Goal: Book appointment/travel/reservation

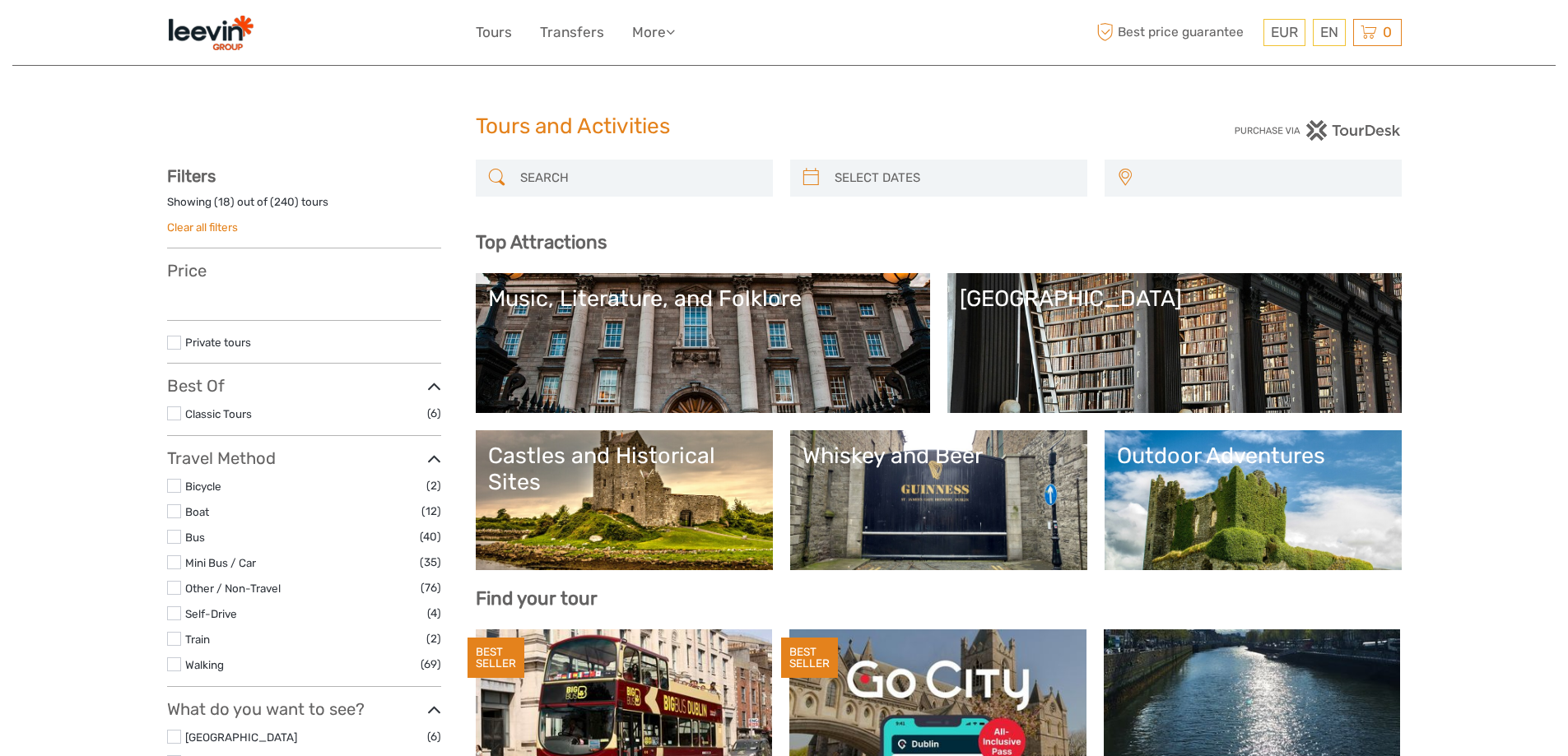
select select
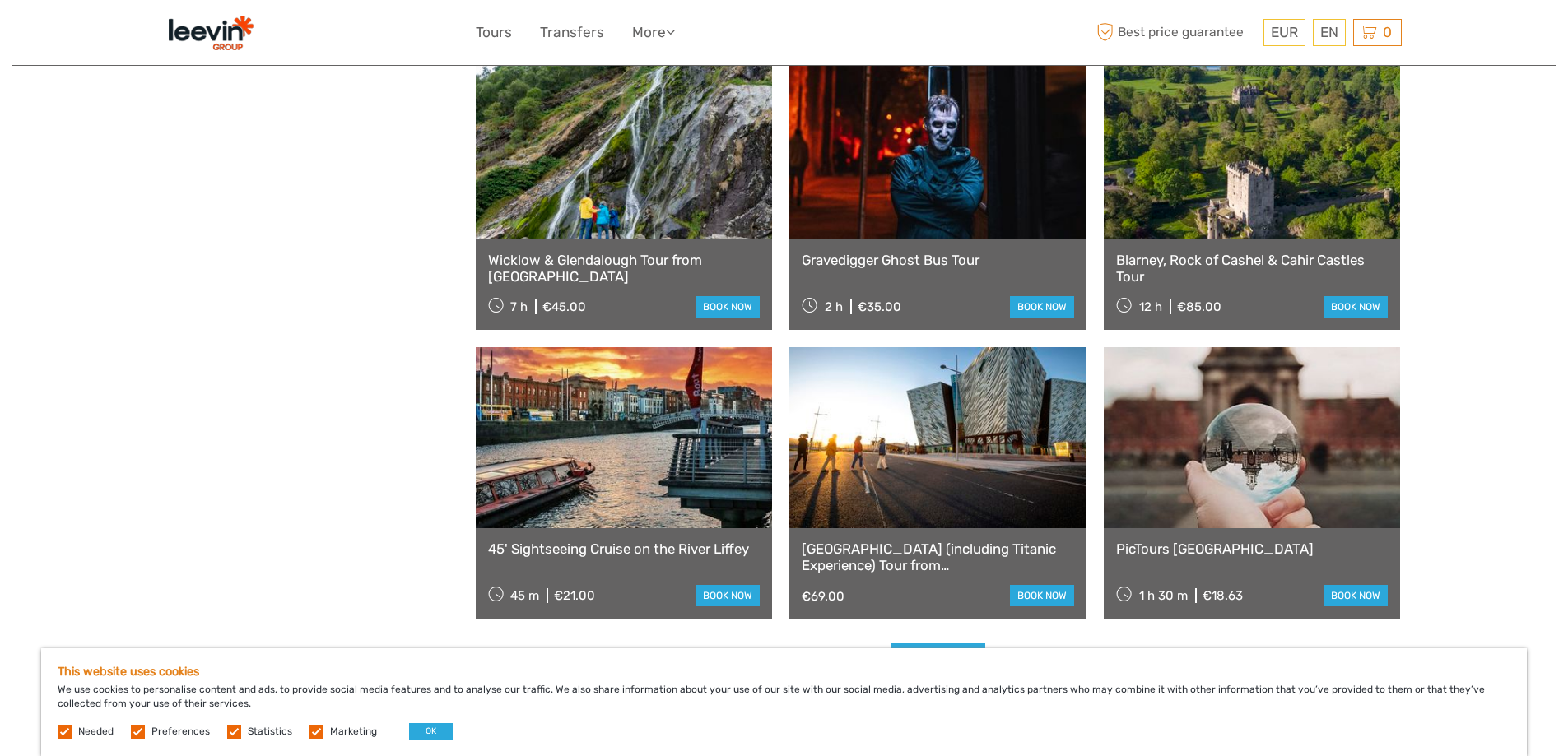
scroll to position [1727, 0]
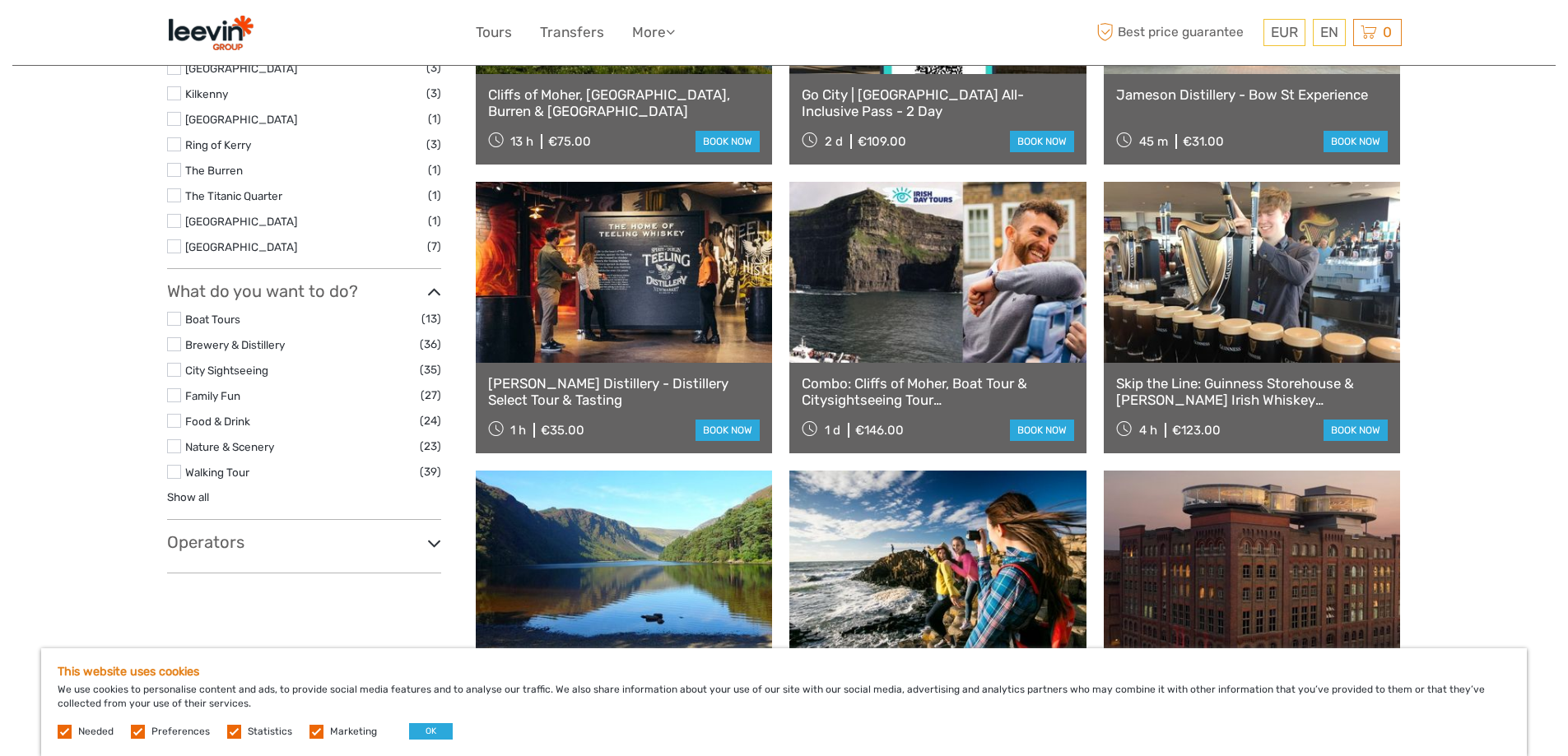
drag, startPoint x: 419, startPoint y: 524, endPoint x: 512, endPoint y: 244, distance: 295.0
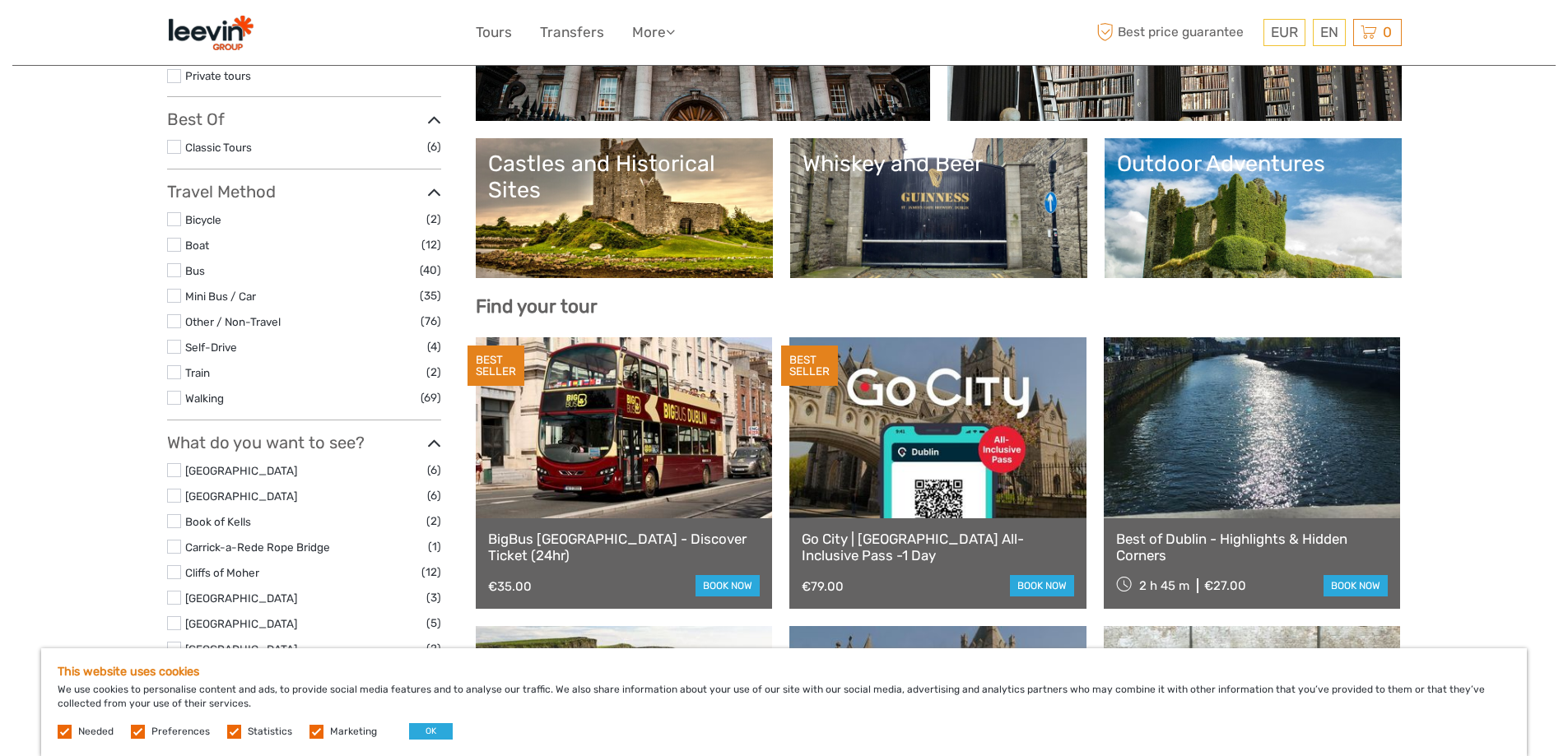
scroll to position [32, 0]
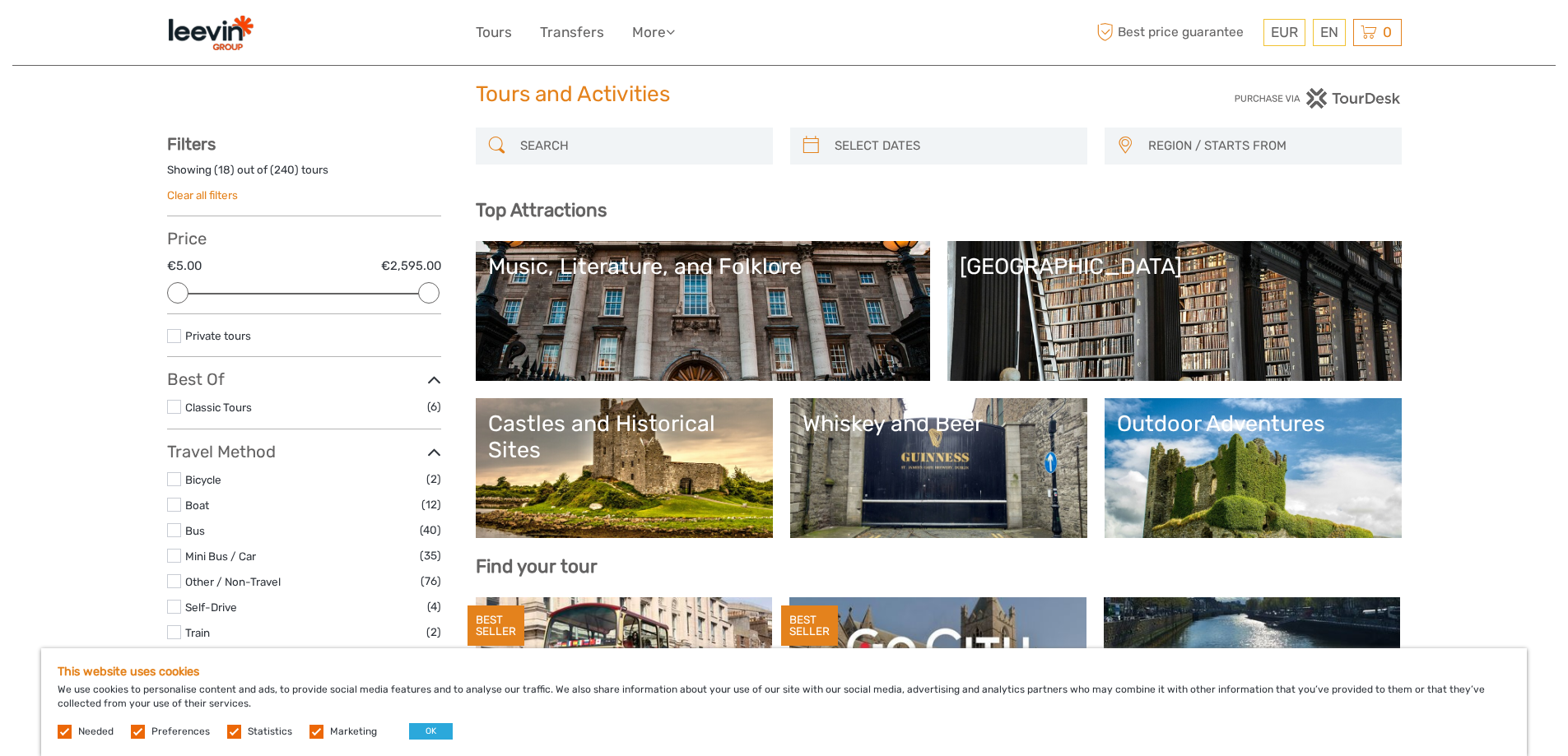
click at [1180, 315] on link "[GEOGRAPHIC_DATA]" at bounding box center [1173, 310] width 430 height 115
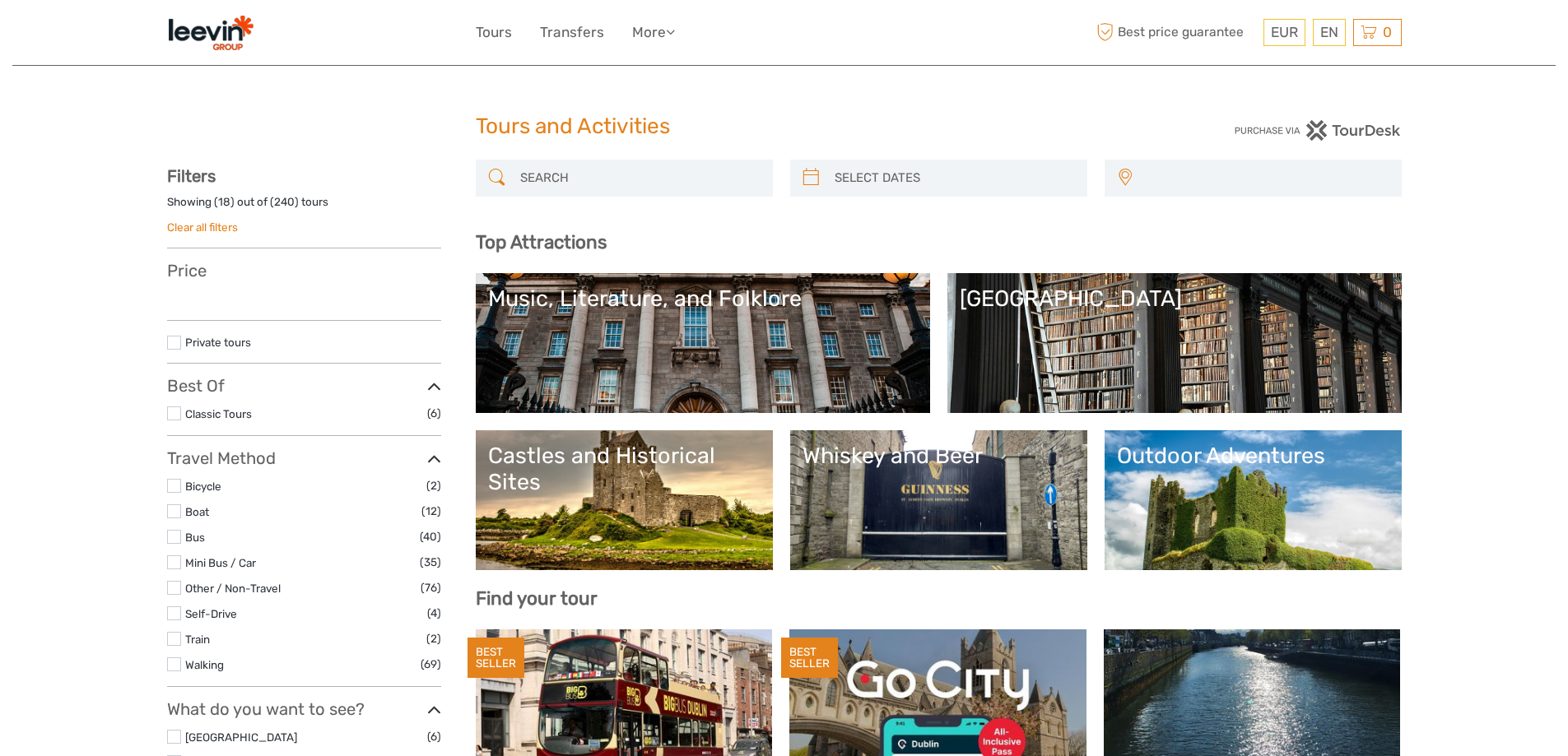
select select
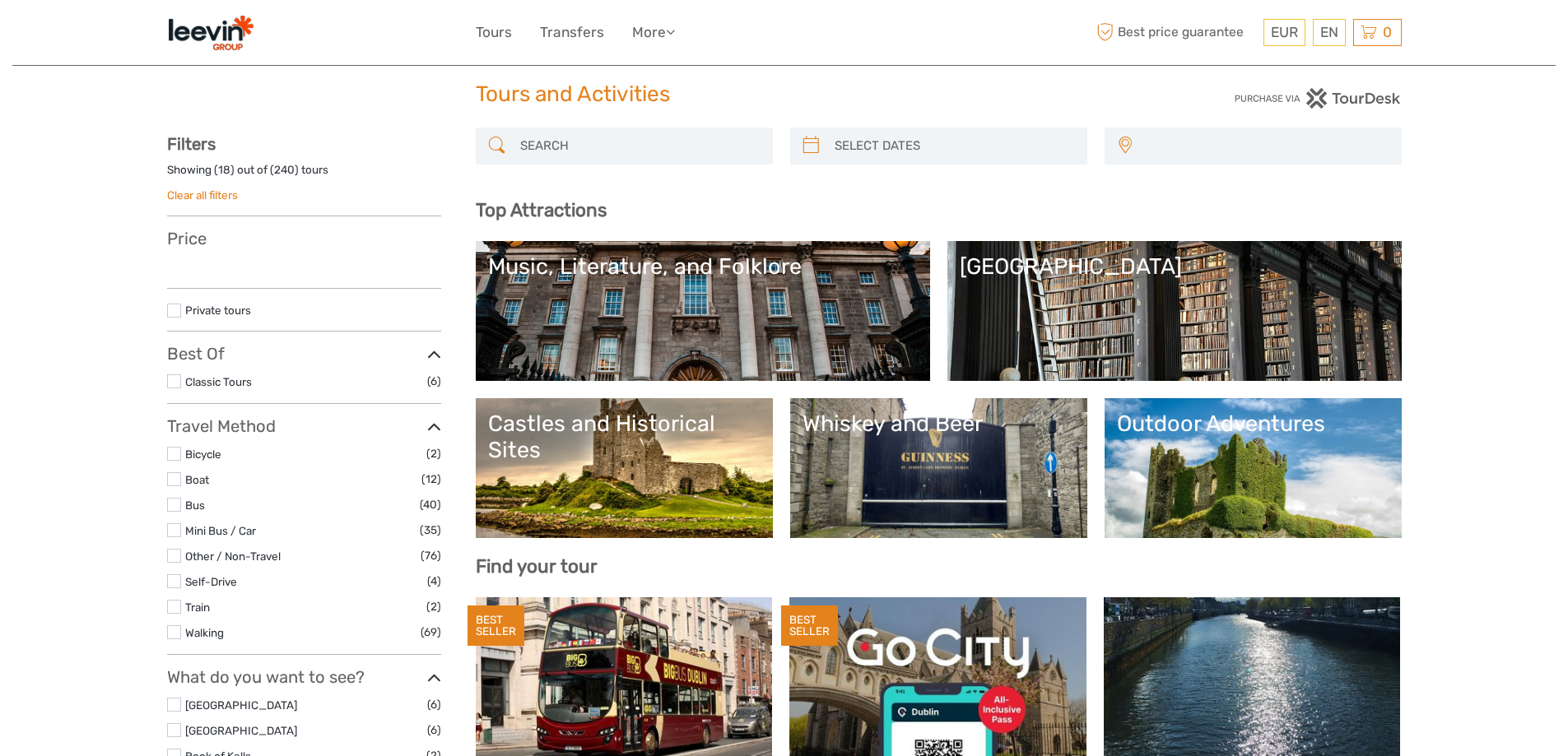
select select
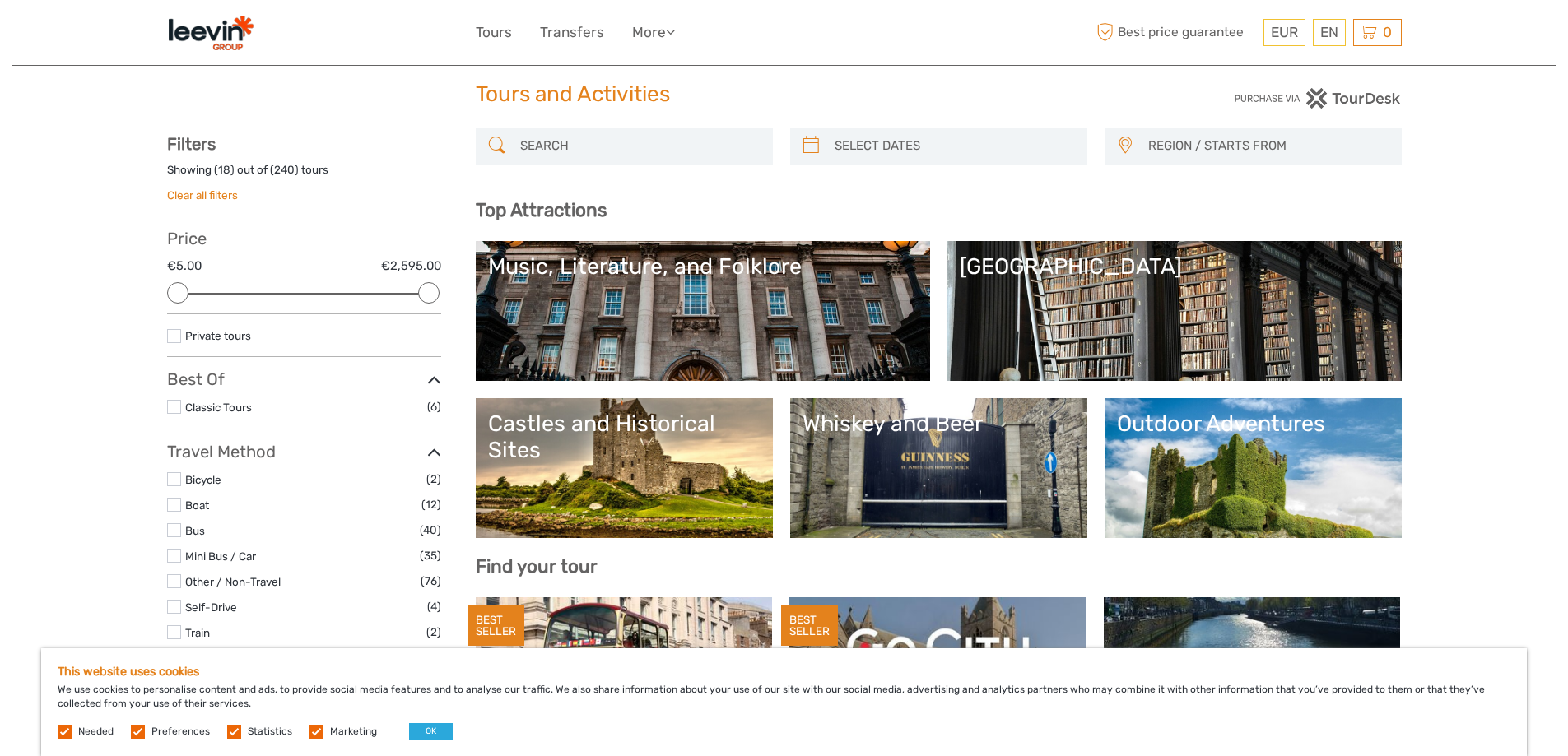
scroll to position [0, 0]
